Goal: Find specific page/section: Find specific page/section

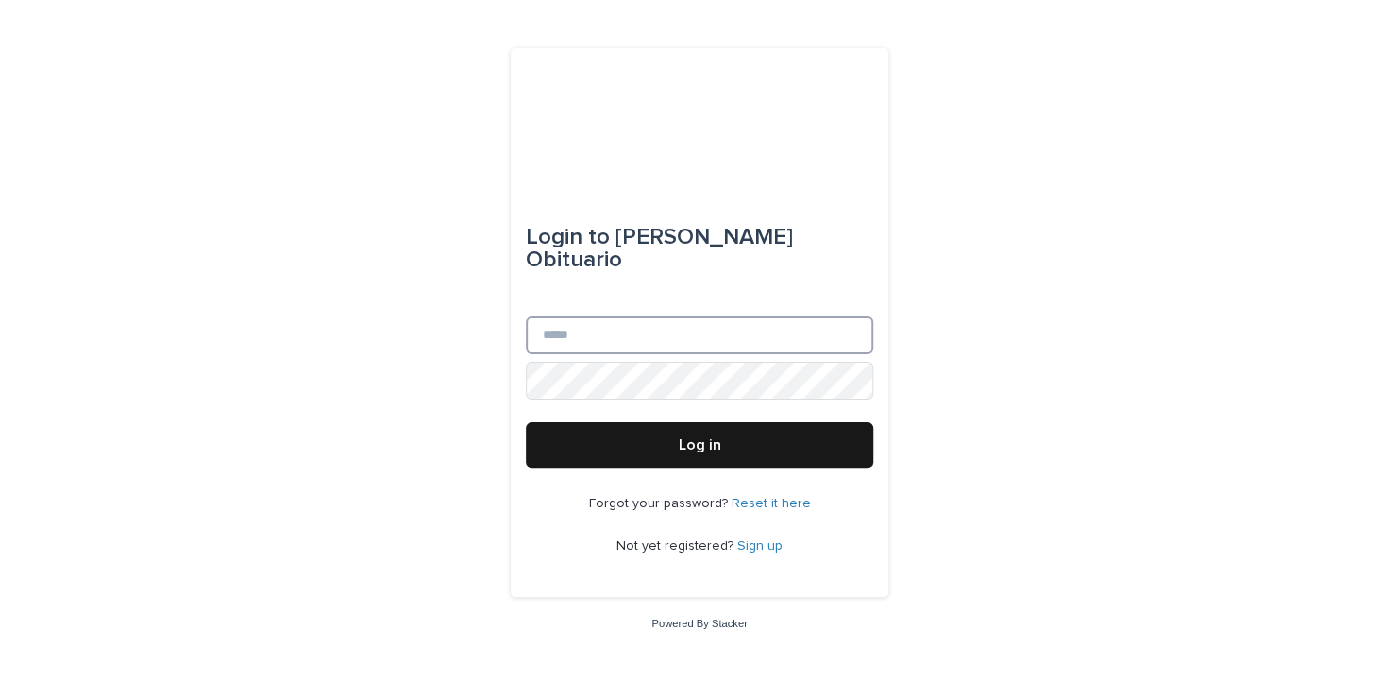
type input "**********"
click at [657, 430] on button "Log in" at bounding box center [699, 444] width 347 height 45
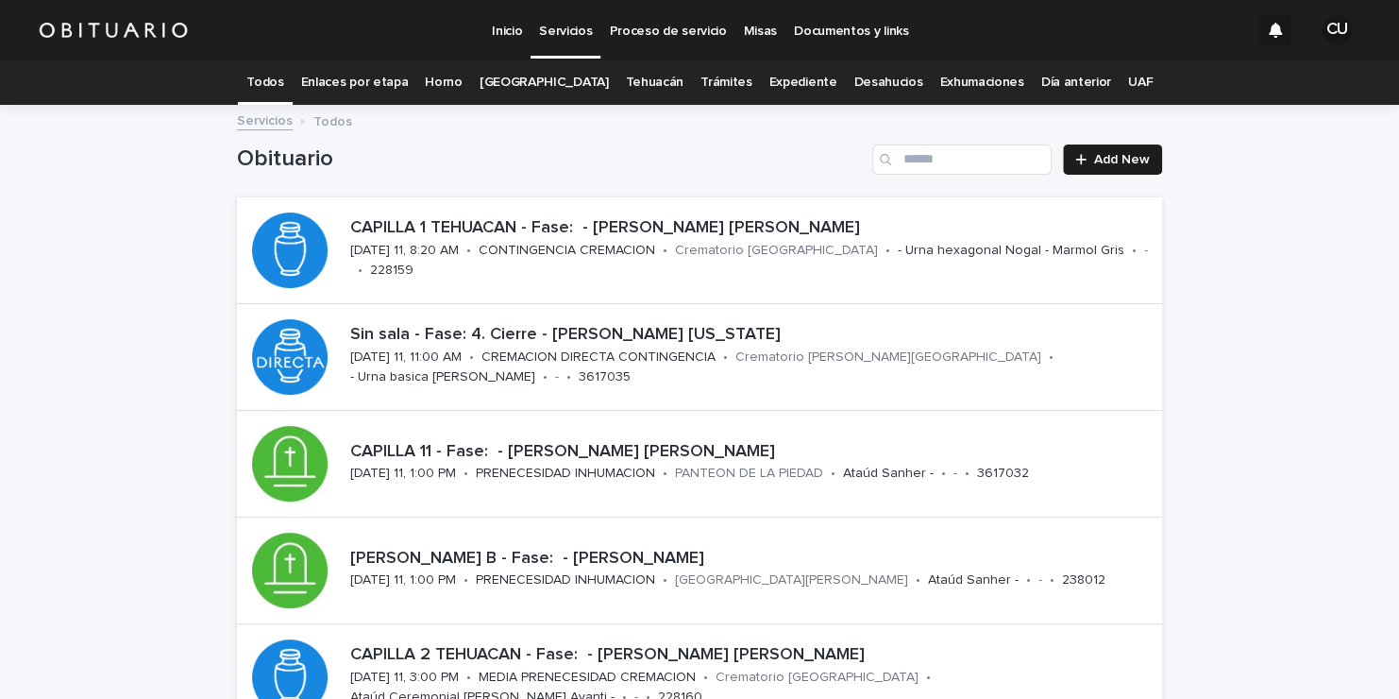
click at [777, 76] on link "Expediente" at bounding box center [802, 82] width 68 height 44
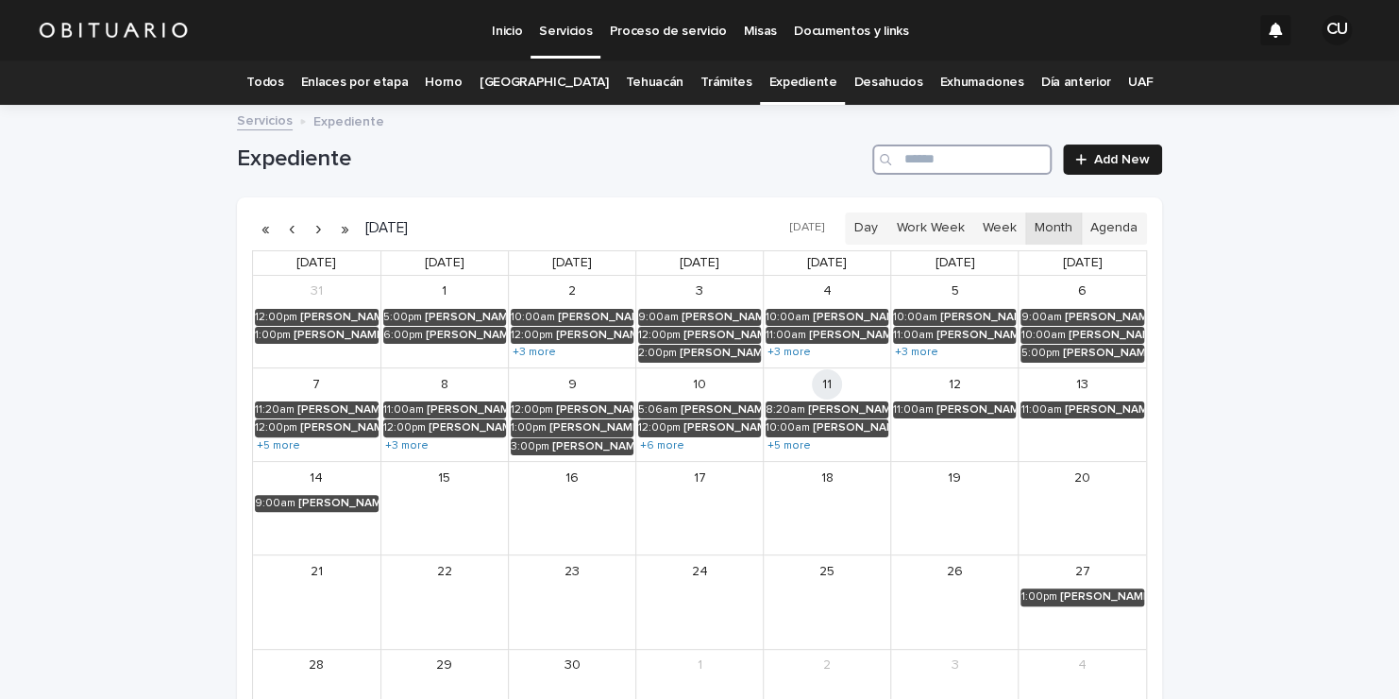
click at [916, 151] on input "Search" at bounding box center [961, 159] width 179 height 30
click at [280, 228] on button "button" at bounding box center [291, 228] width 26 height 30
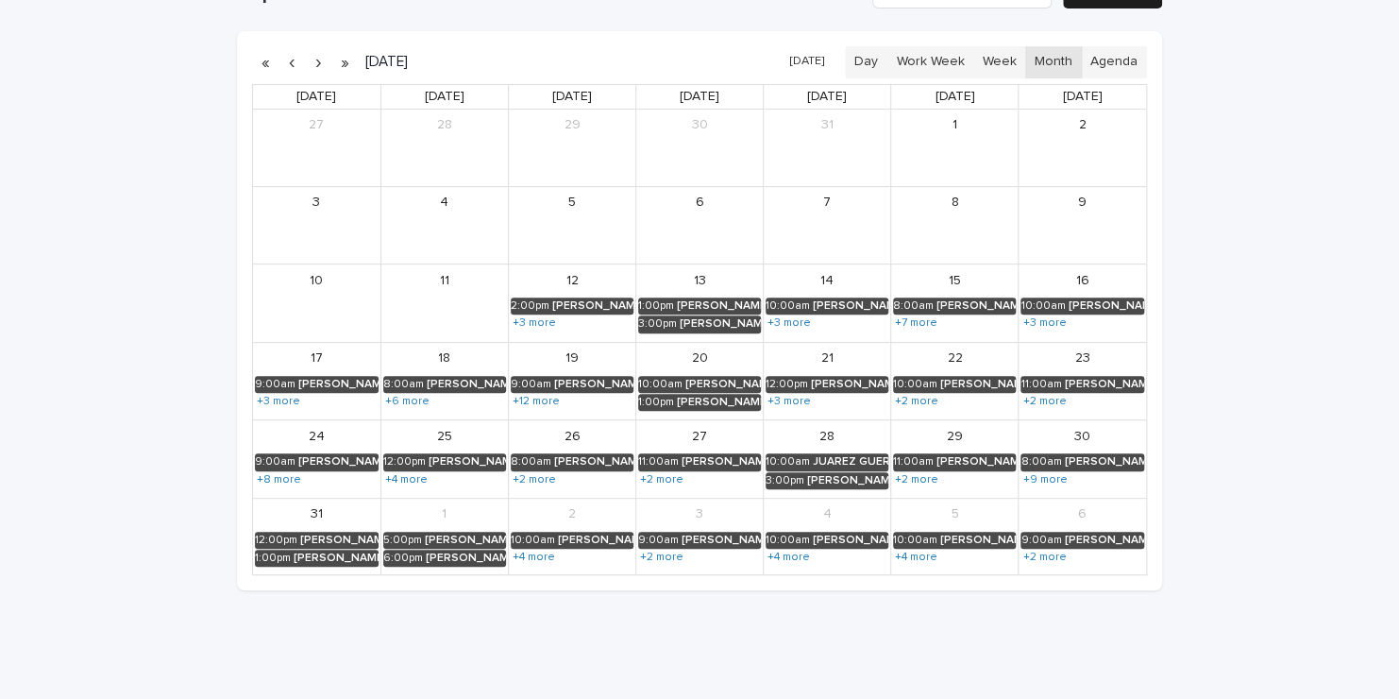
scroll to position [194, 0]
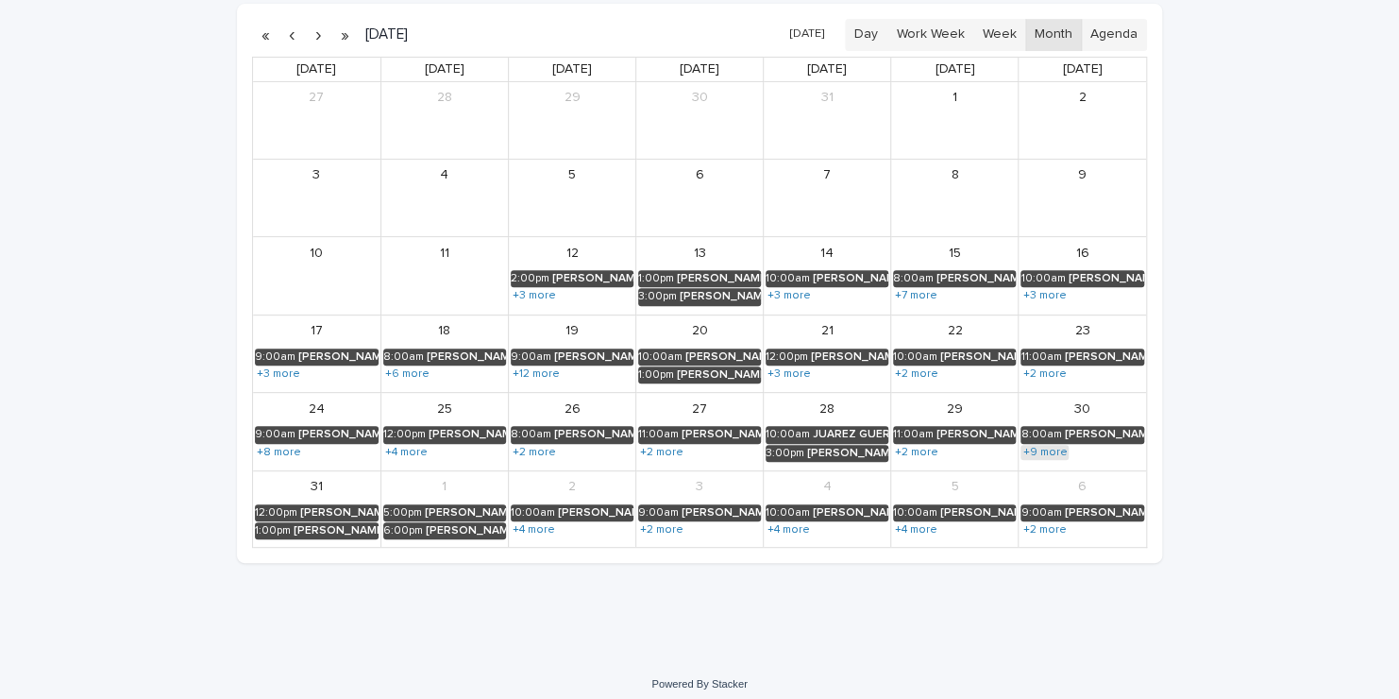
click at [1049, 447] on link "+9 more" at bounding box center [1044, 452] width 48 height 15
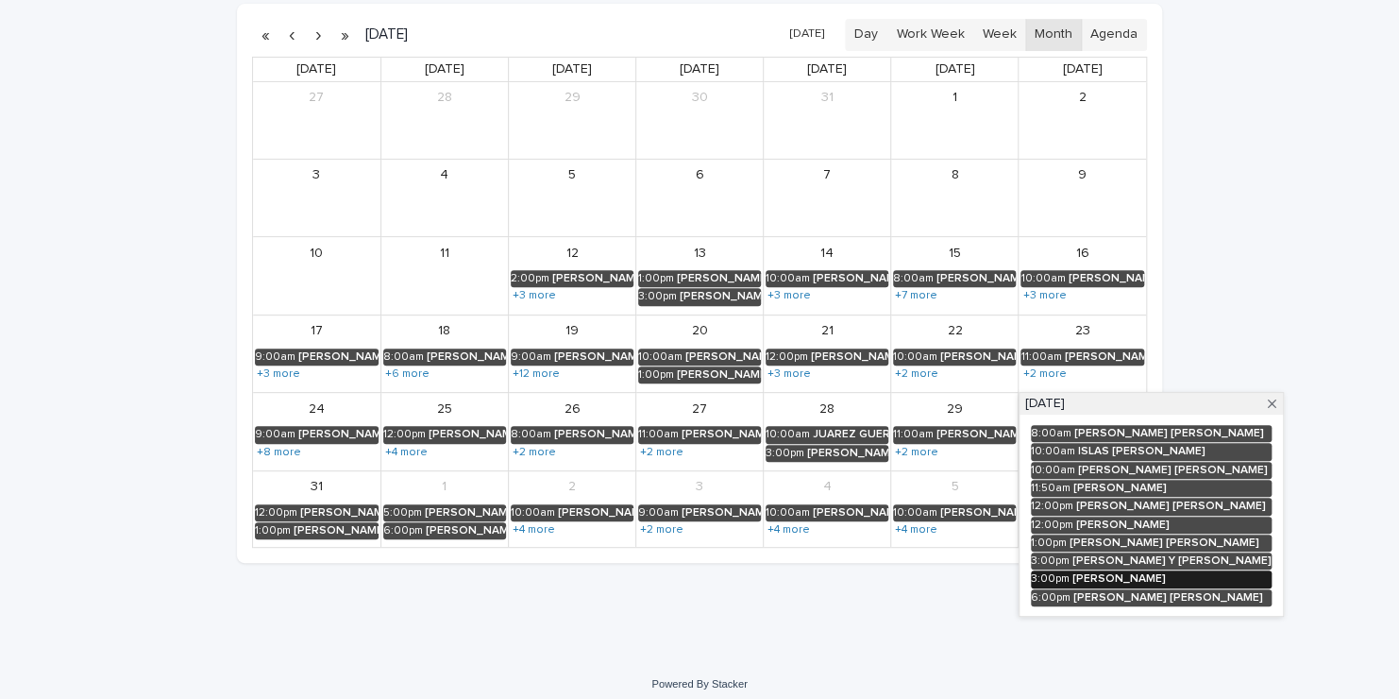
click at [1127, 570] on link "3:00pm BONILLA ROJANO CONSUELO" at bounding box center [1151, 578] width 241 height 17
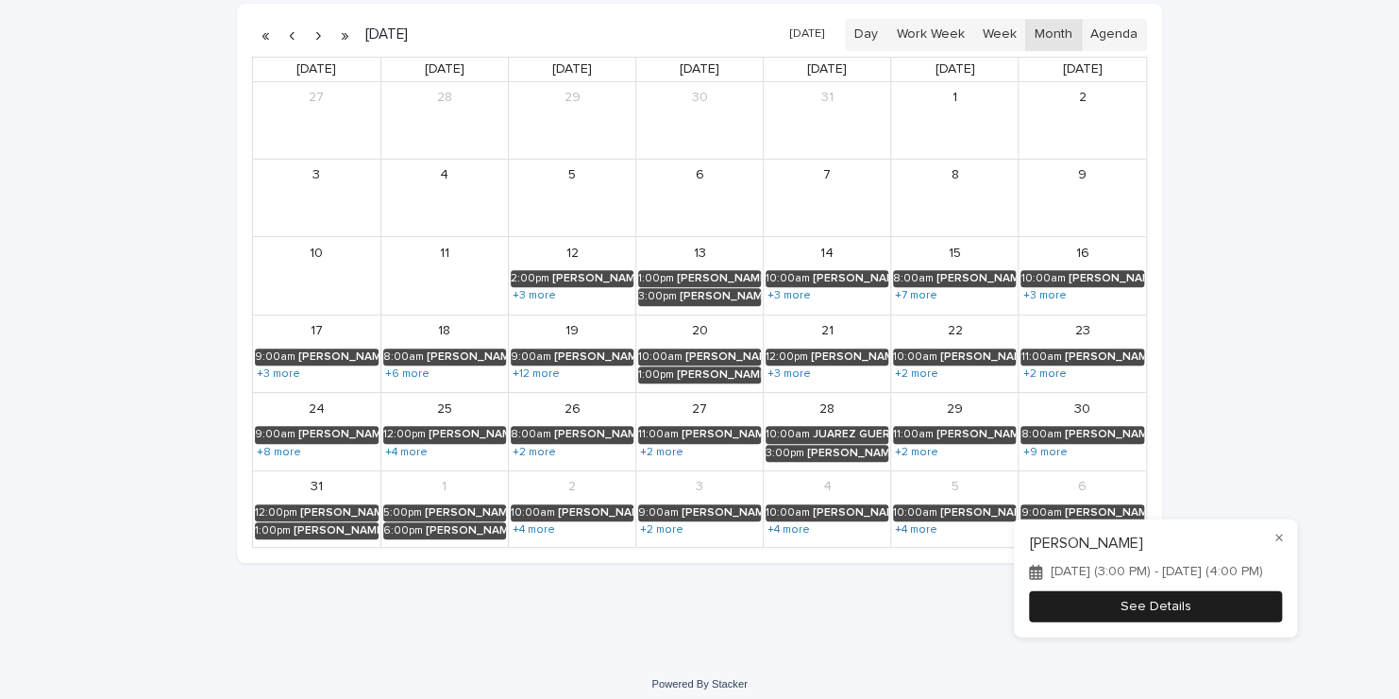
click at [1117, 620] on button "See Details" at bounding box center [1155, 606] width 253 height 31
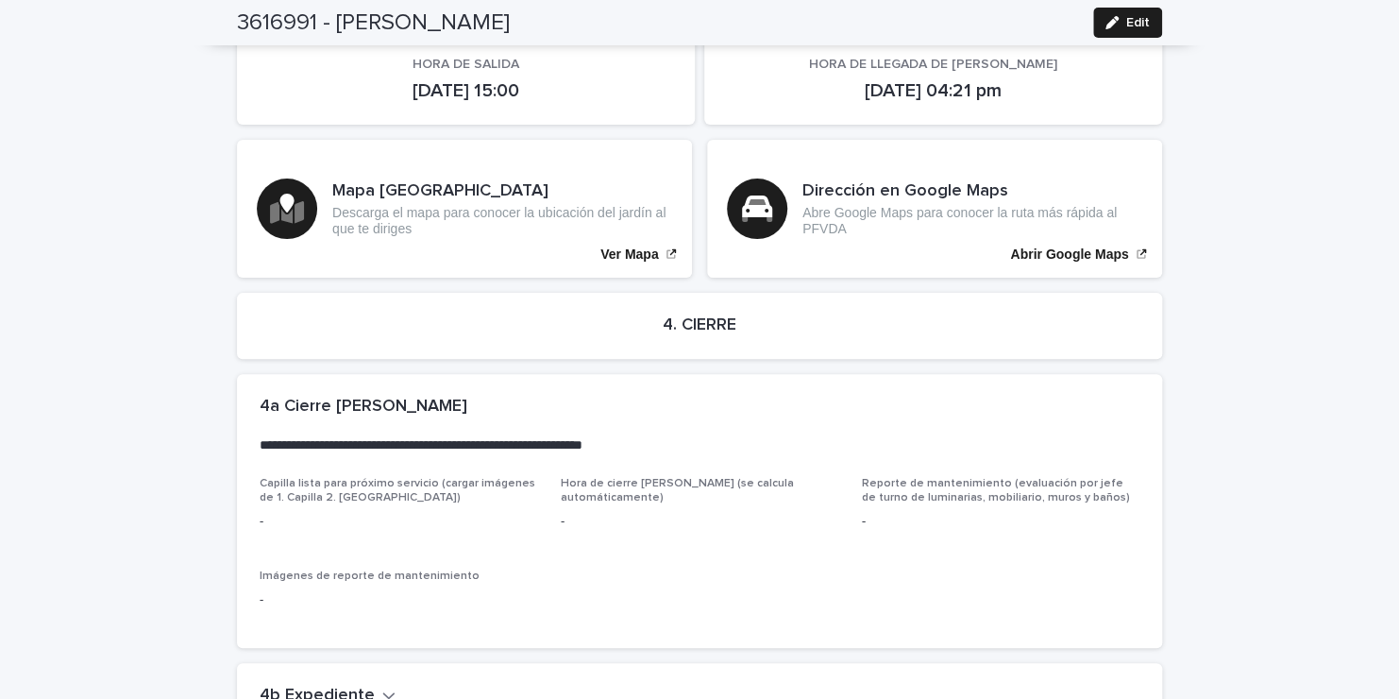
scroll to position [3801, 0]
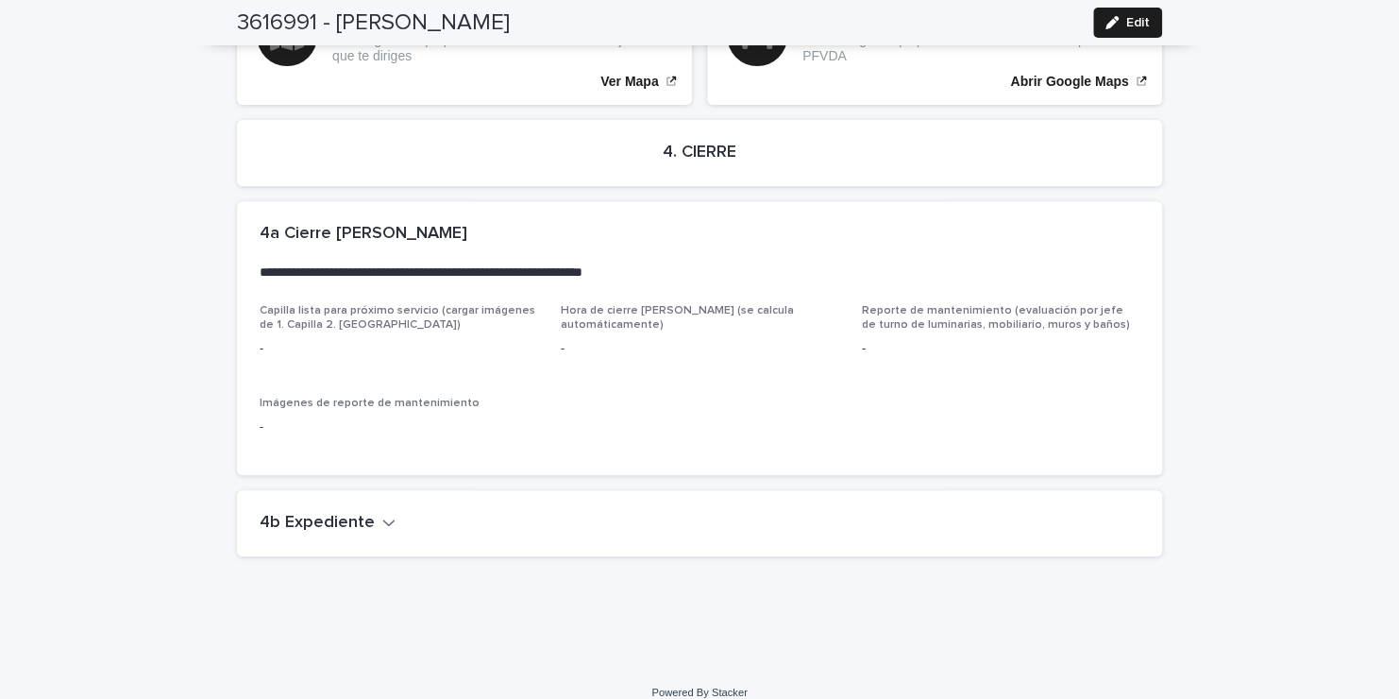
click at [382, 514] on icon "button" at bounding box center [388, 522] width 13 height 17
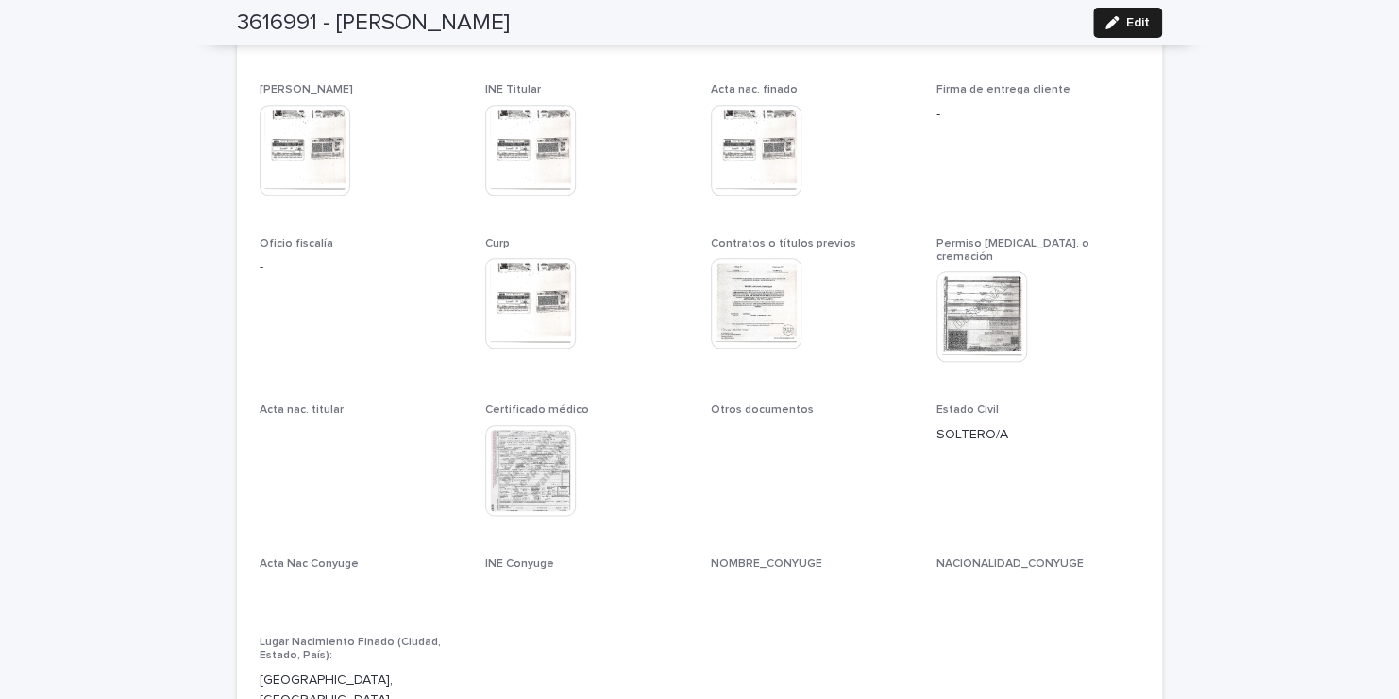
scroll to position [4306, 0]
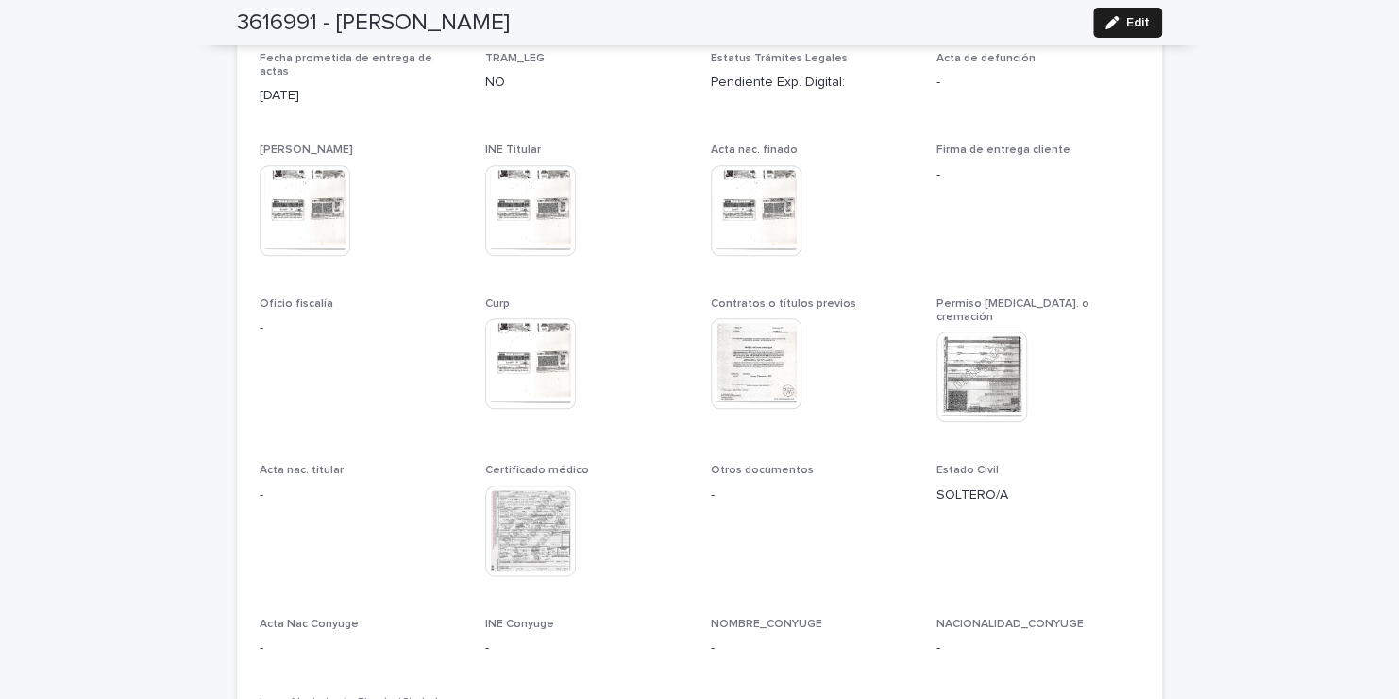
click at [780, 327] on img at bounding box center [756, 363] width 91 height 91
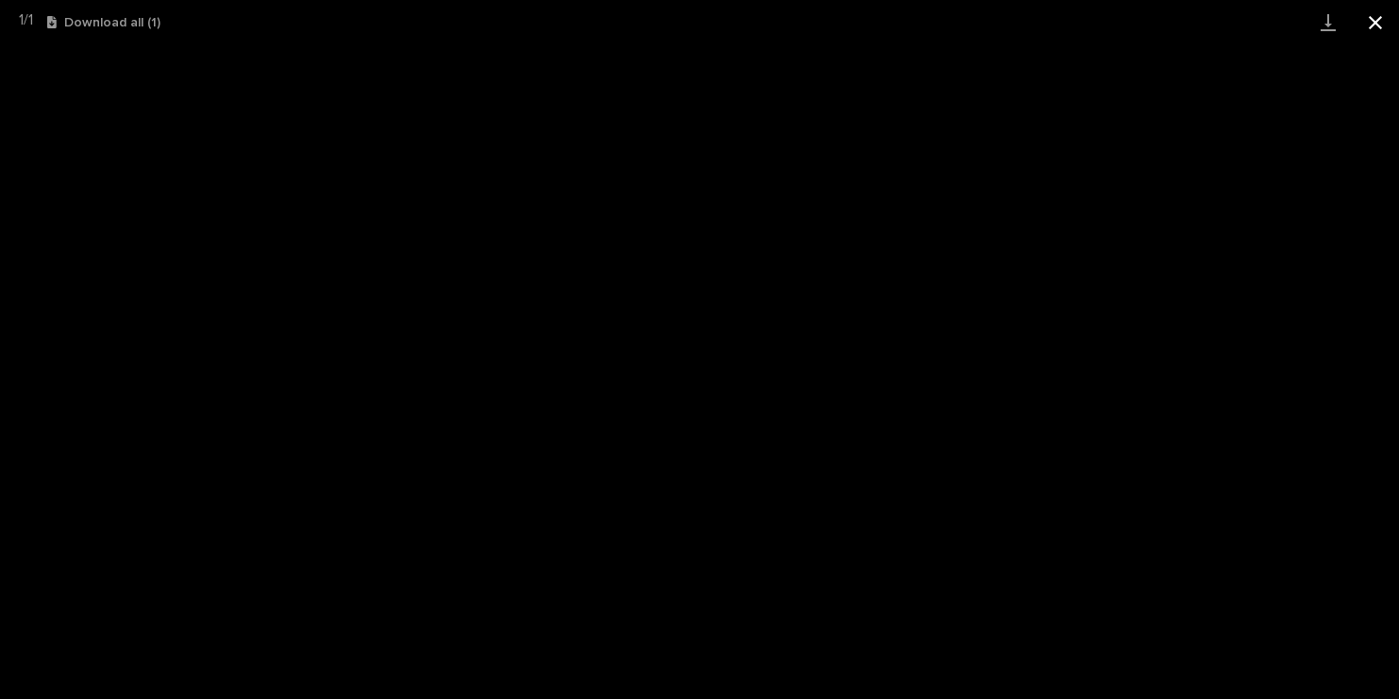
click at [1379, 20] on button "Close gallery" at bounding box center [1375, 22] width 47 height 44
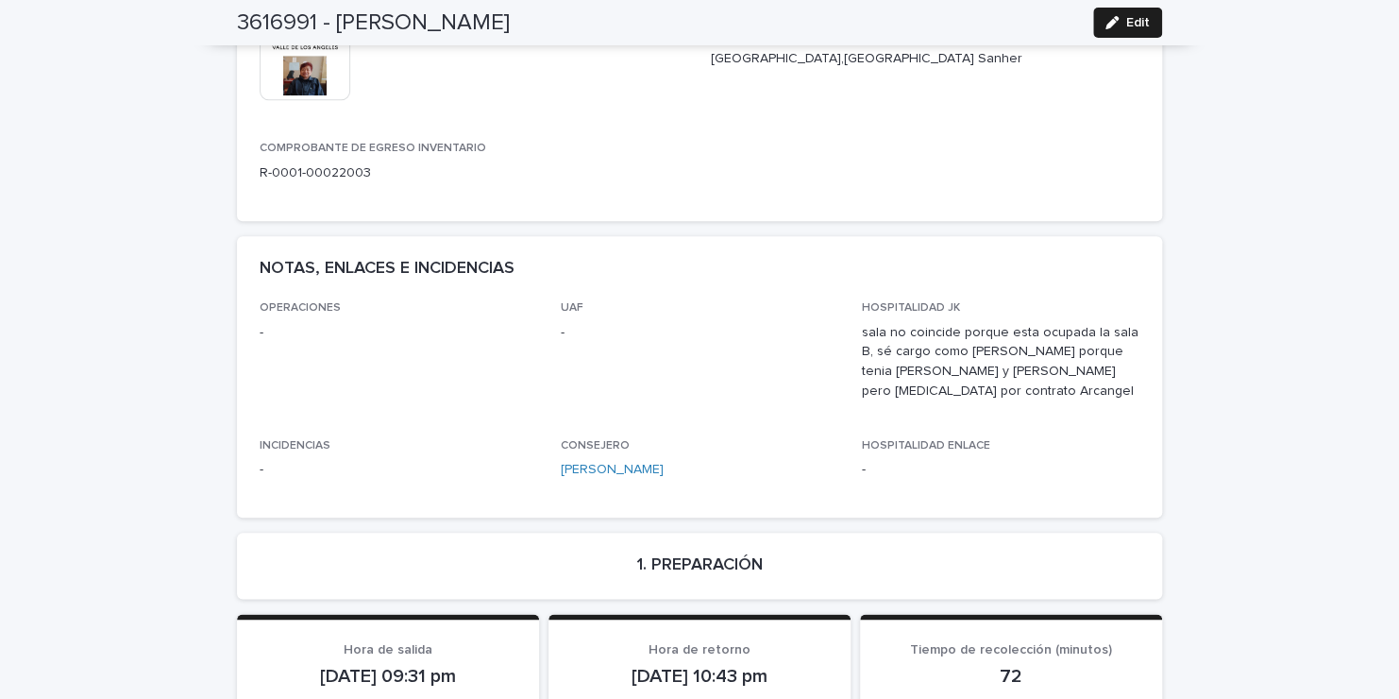
scroll to position [0, 0]
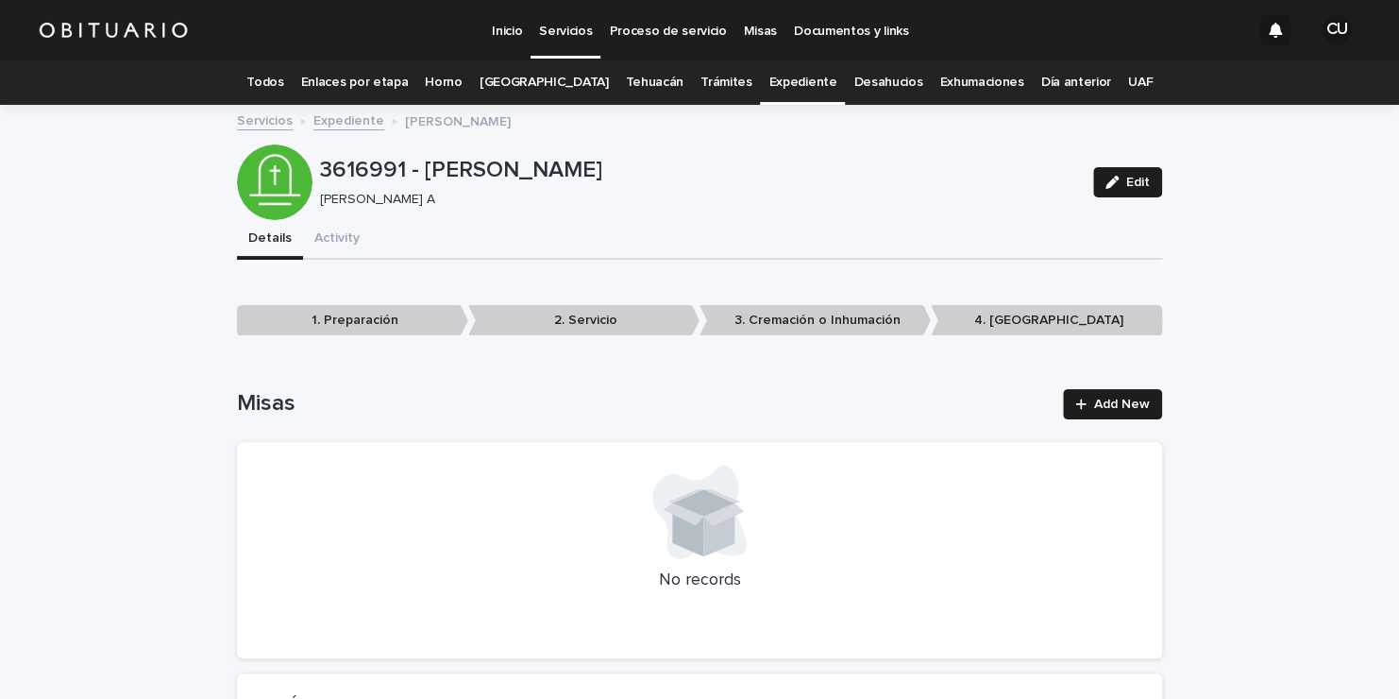
click at [283, 77] on link "Todos" at bounding box center [264, 82] width 37 height 44
